Goal: Task Accomplishment & Management: Manage account settings

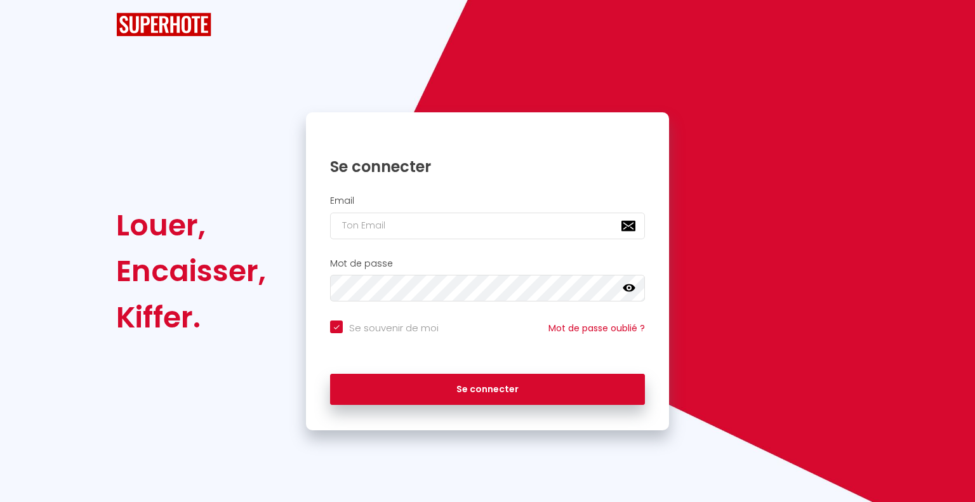
checkbox input "true"
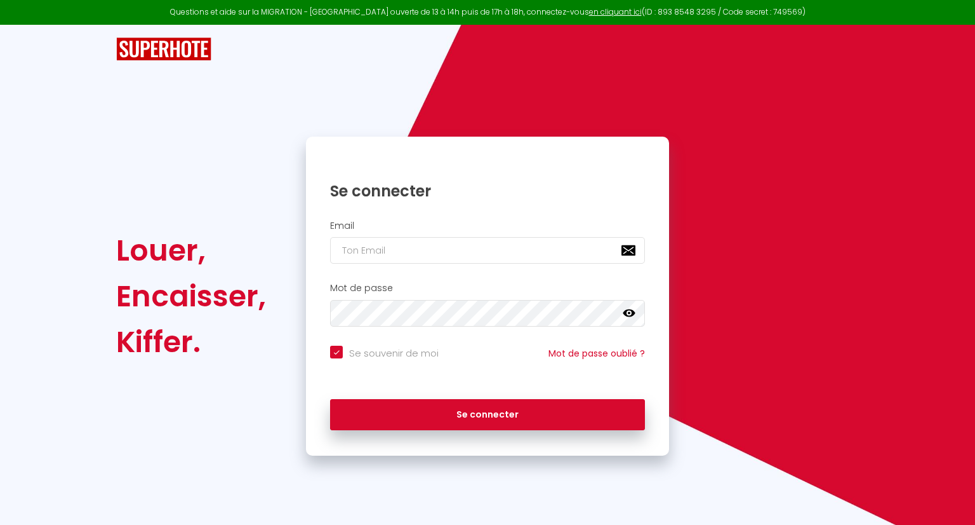
click at [406, 235] on div "Email" at bounding box center [487, 242] width 347 height 44
click at [410, 247] on input "email" at bounding box center [487, 250] width 315 height 27
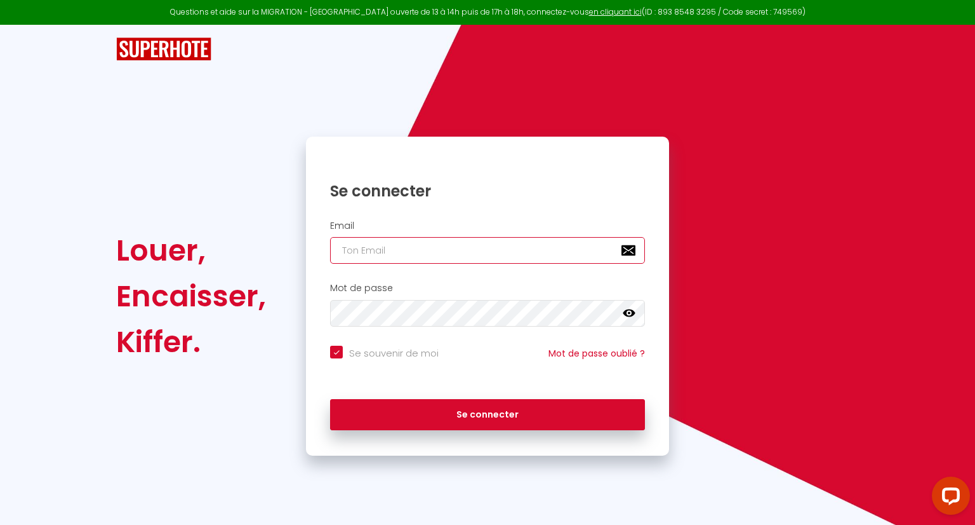
type input "p"
checkbox input "true"
type input "pa"
checkbox input "true"
type input "pat"
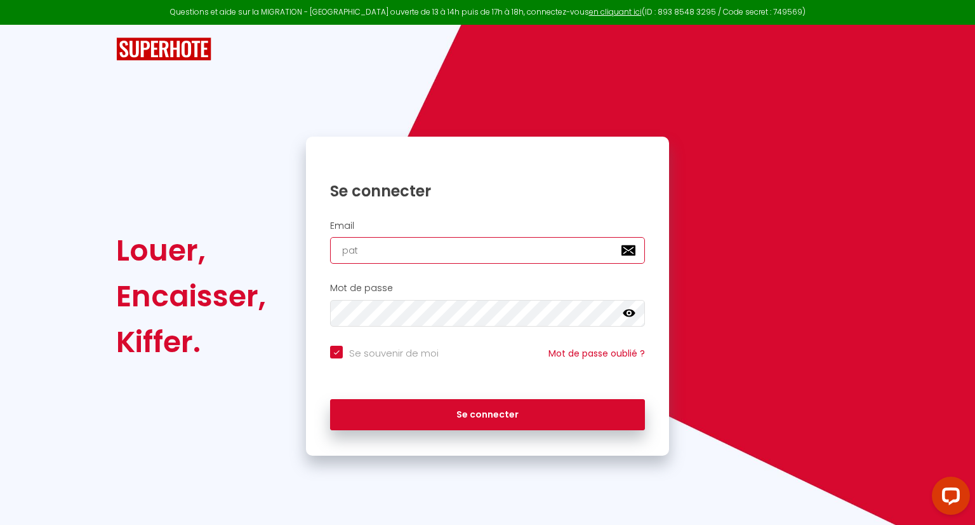
checkbox input "true"
type input "path"
checkbox input "true"
type input "pathe"
checkbox input "true"
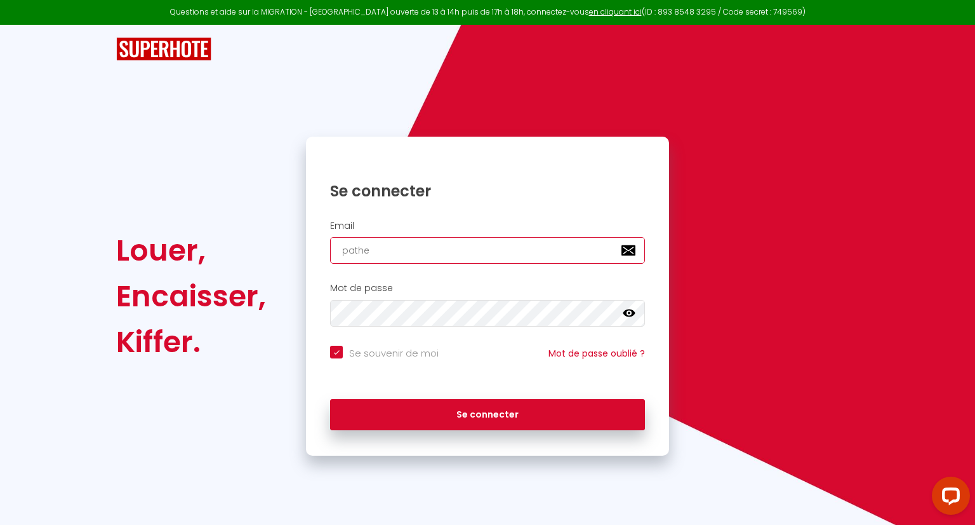
type input "pathe."
checkbox input "true"
type input "pathe.d"
checkbox input "true"
type input "pathe.di"
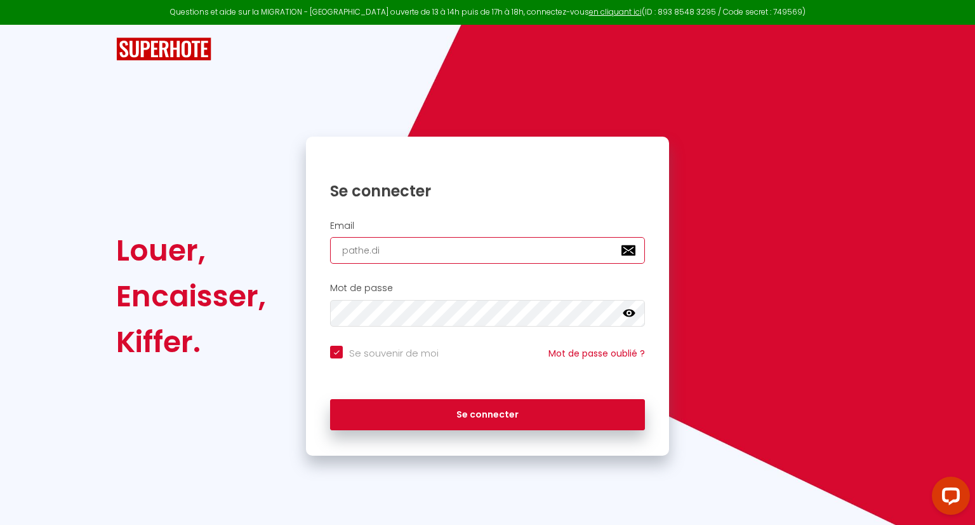
checkbox input "true"
type input "pathe.dia"
checkbox input "true"
type input "pathe.dial"
checkbox input "true"
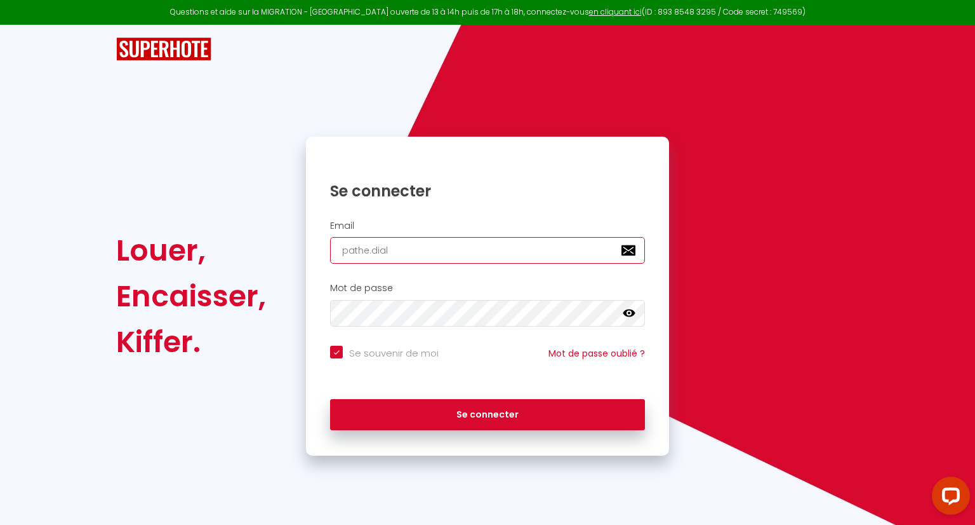
type input "pathe.dialo"
checkbox input "true"
type input "pathe.dialo@"
checkbox input "true"
type input "pathe.dialo@i"
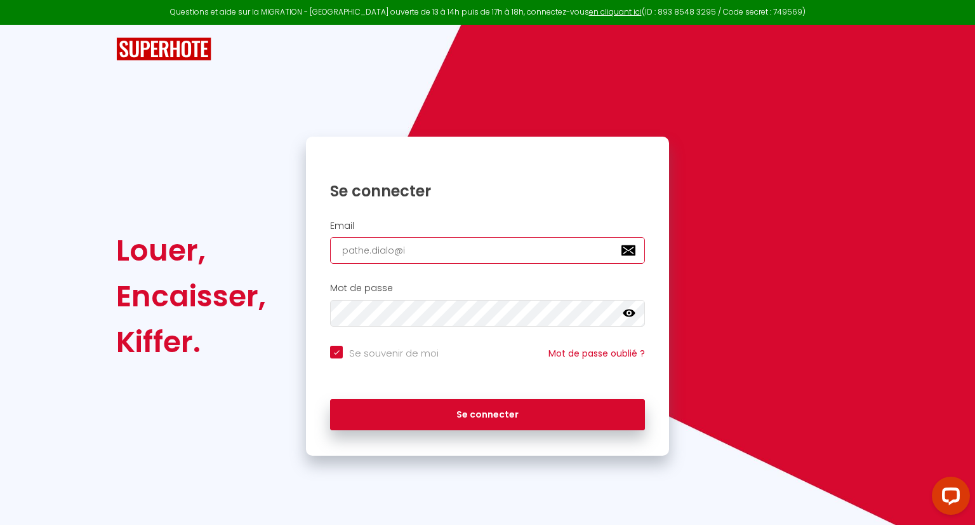
checkbox input "true"
type input "pathe.dialo@il"
checkbox input "true"
type input "pathe.dialo@ili"
checkbox input "true"
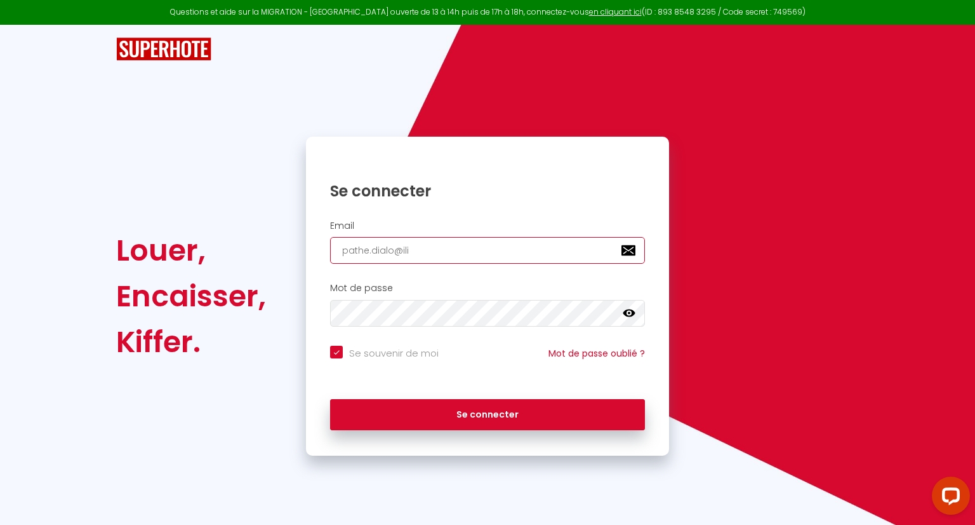
type input "pathe.dialo@ilis"
checkbox input "true"
type input "pathe.dialo@iliso"
checkbox input "true"
type input "pathe.dialo@ilis"
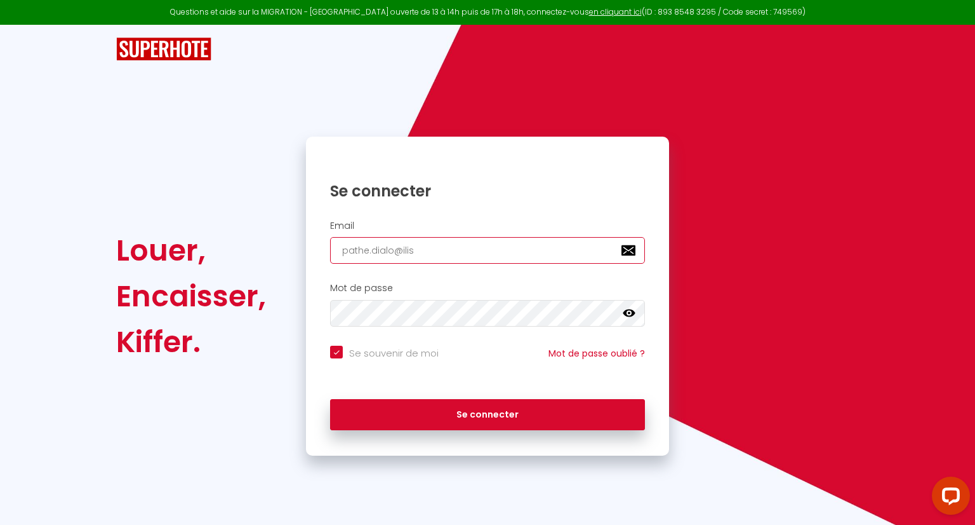
checkbox input "true"
type input "pathe.dialo@ili"
checkbox input "true"
type input "pathe.dialo@ilio"
checkbox input "true"
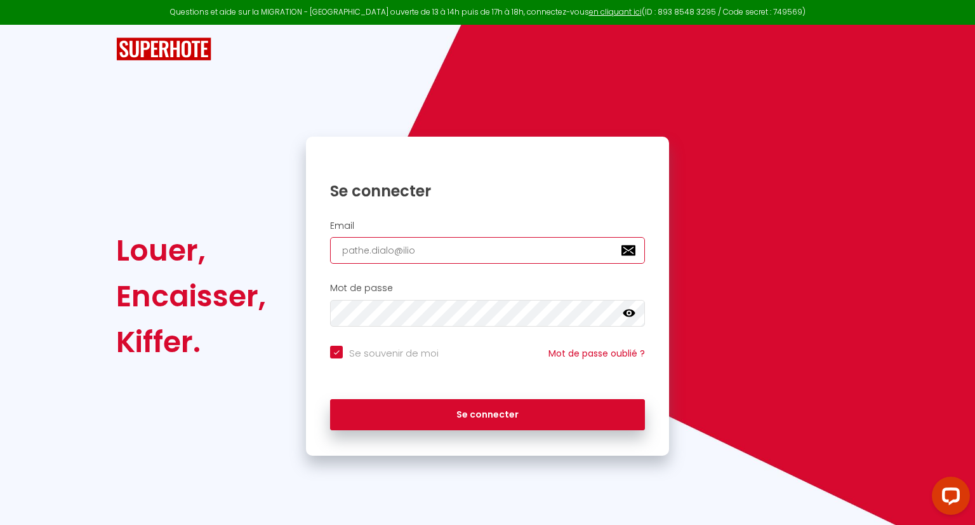
type input "pathe.dialo@ilios"
checkbox input "true"
type input "pathe.dialo@iliosg"
checkbox input "true"
type input "pathe.dialo@iliosgr"
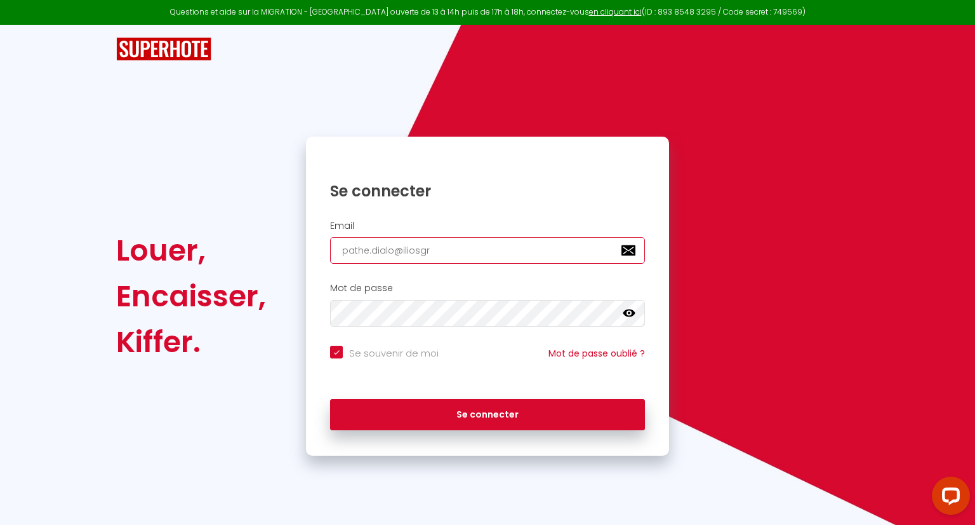
checkbox input "true"
type input "pathe.dialo@iliosgro"
checkbox input "true"
type input "pathe.dialo@iliosgrou"
checkbox input "true"
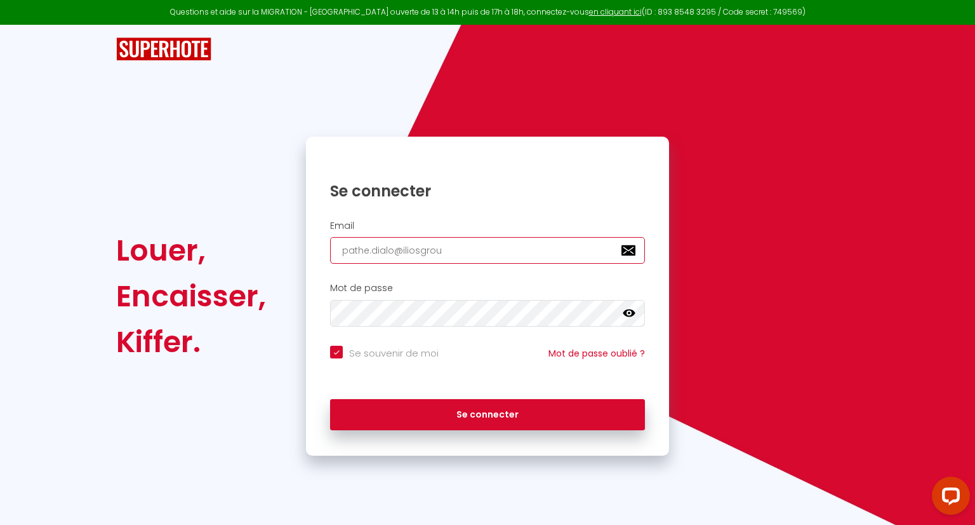
type input "pathe.dialo@iliosgrouo"
checkbox input "true"
type input "pathe.dialo@iliosgrou"
checkbox input "true"
type input "pathe.dialo@iliosgroup"
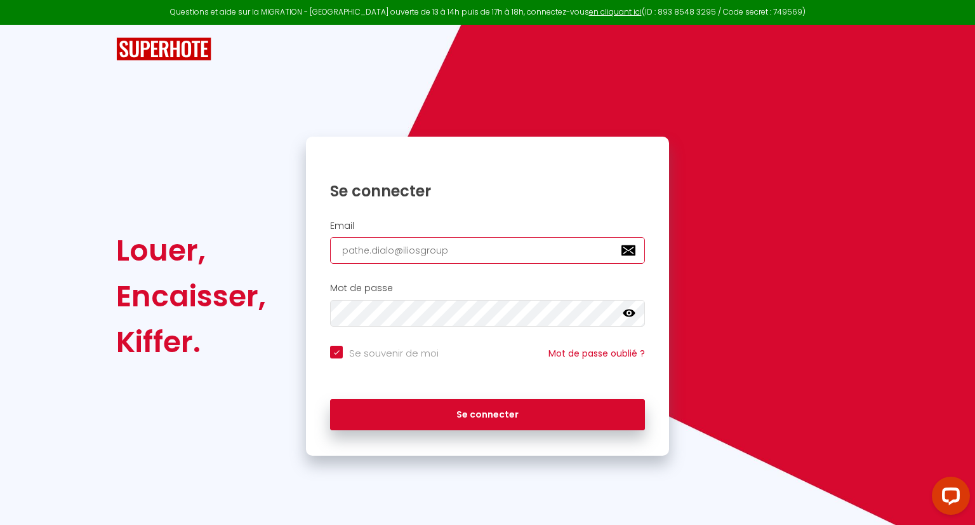
checkbox input "true"
type input "pathe.dialo@iliosgroupe"
checkbox input "true"
type input "pathe.dialo@iliosgroupe."
checkbox input "true"
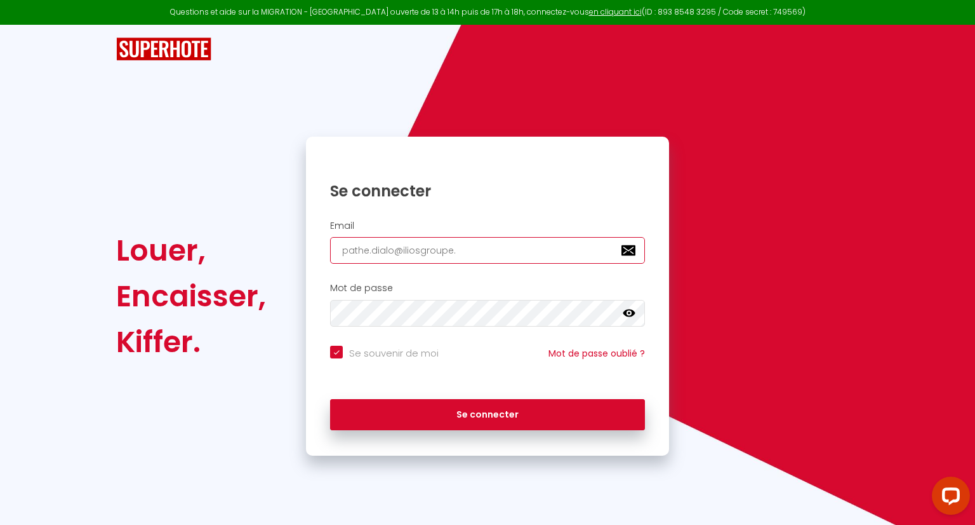
type input "pathe.dialo@iliosgroupe.c"
checkbox input "true"
type input "[EMAIL_ADDRESS][DOMAIN_NAME]"
checkbox input "true"
type input "[EMAIL_ADDRESS][DOMAIN_NAME]"
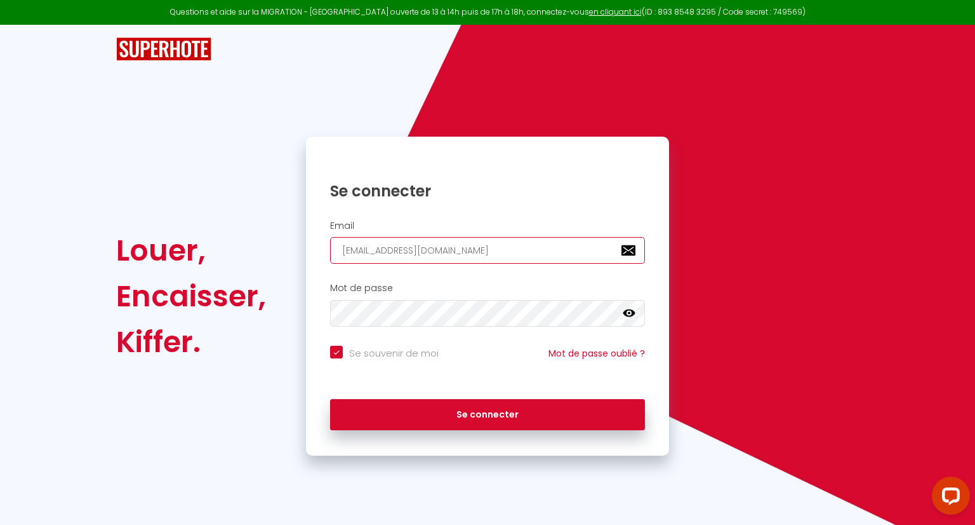
checkbox input "true"
type input "[EMAIL_ADDRESS][DOMAIN_NAME]"
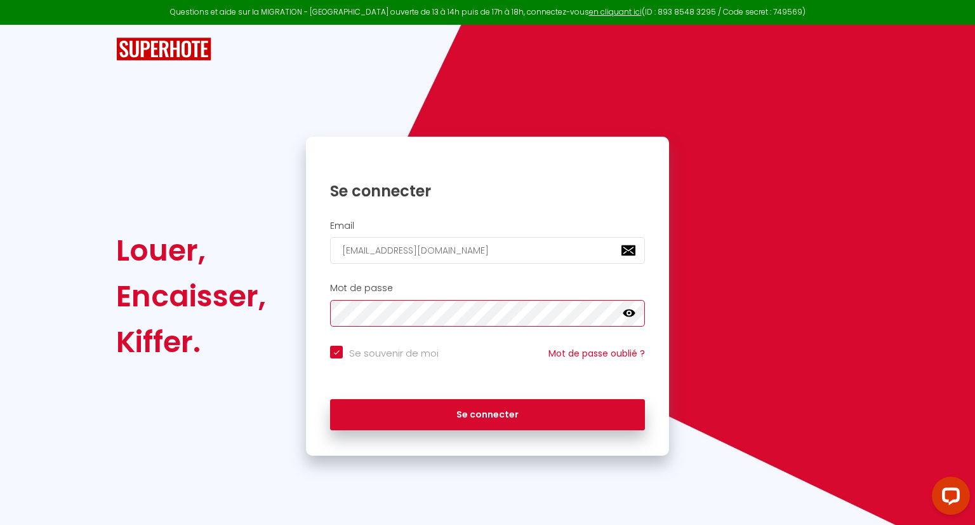
click at [330, 399] on button "Se connecter" at bounding box center [487, 415] width 315 height 32
checkbox input "true"
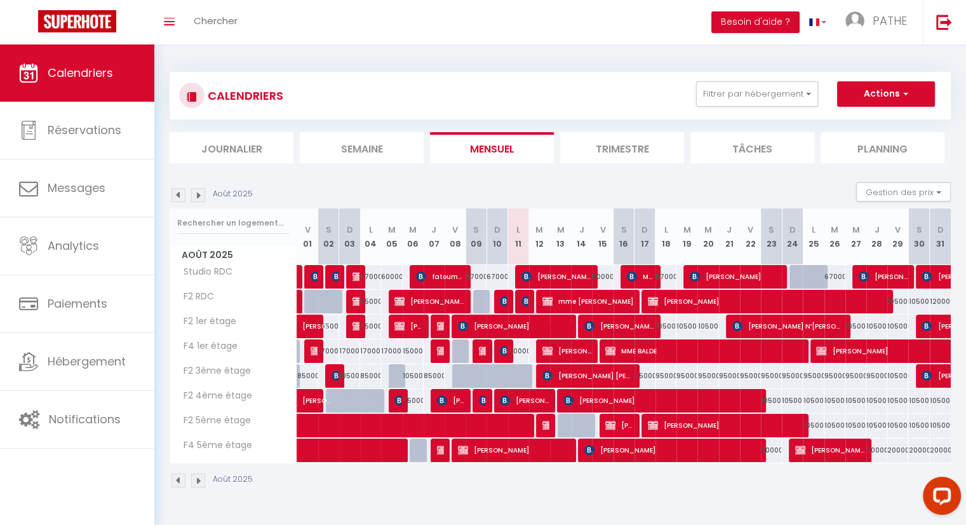
click at [183, 196] on img at bounding box center [178, 195] width 14 height 14
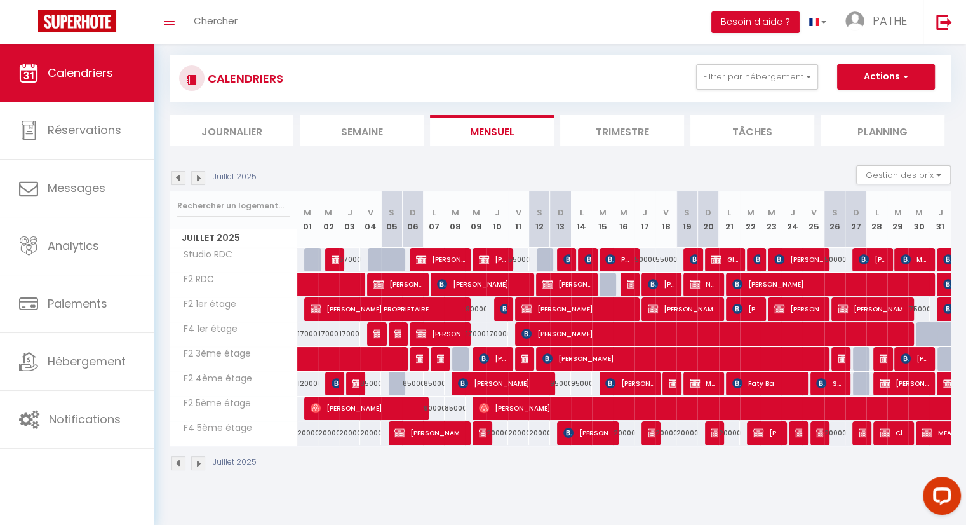
scroll to position [44, 0]
